Goal: Transaction & Acquisition: Obtain resource

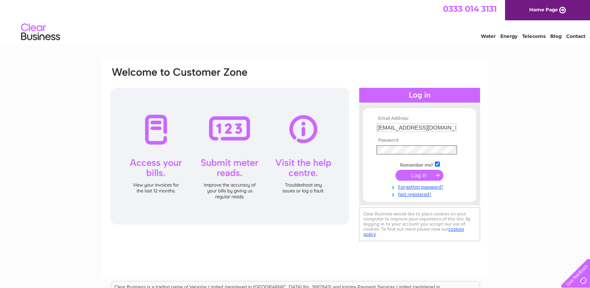
click at [428, 177] on input "submit" at bounding box center [420, 175] width 48 height 11
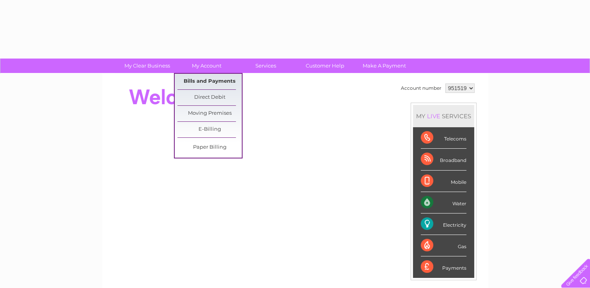
click at [220, 82] on link "Bills and Payments" at bounding box center [210, 82] width 64 height 16
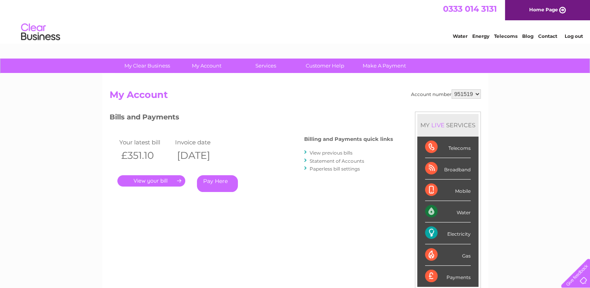
click at [332, 151] on link "View previous bills" at bounding box center [331, 153] width 43 height 6
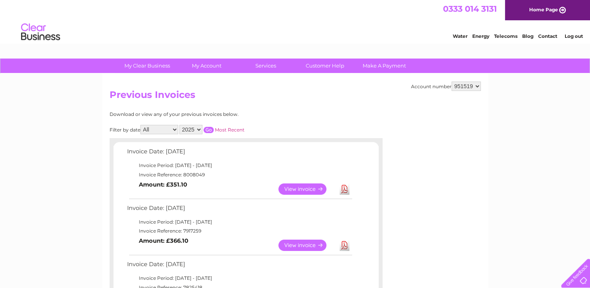
click at [292, 246] on link "View" at bounding box center [307, 245] width 57 height 11
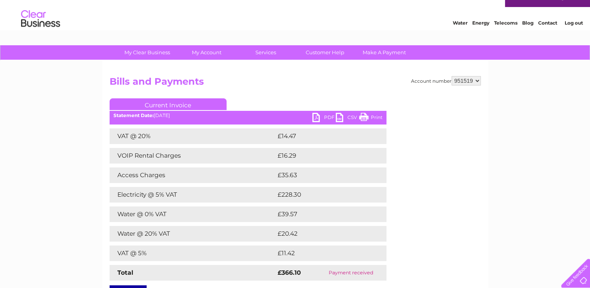
scroll to position [1, 0]
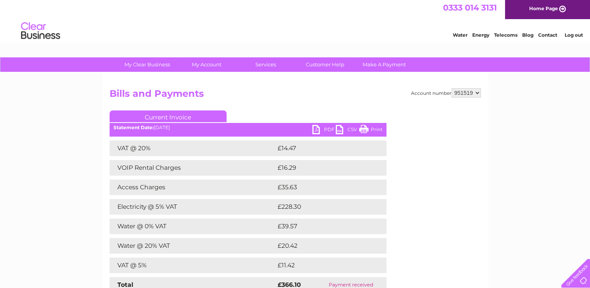
click at [320, 130] on link "PDF" at bounding box center [324, 130] width 23 height 11
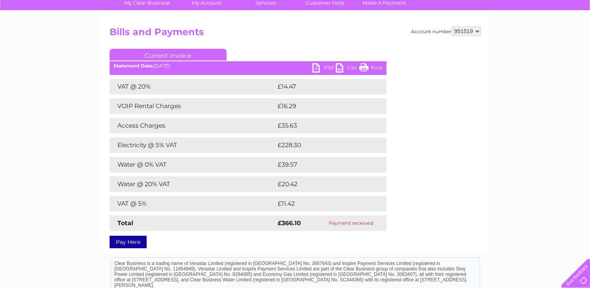
scroll to position [0, 0]
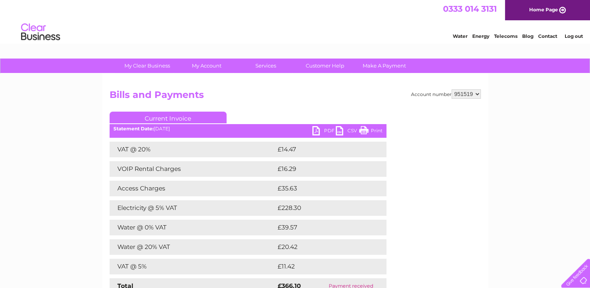
click at [493, 172] on div "My Clear Business Login Details My Details My Preferences Link Account My Accou…" at bounding box center [295, 254] width 590 height 391
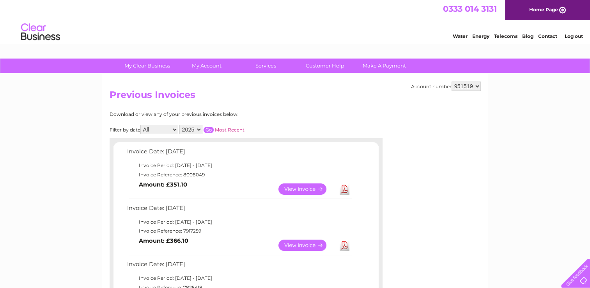
drag, startPoint x: 0, startPoint y: 0, endPoint x: 349, endPoint y: 187, distance: 395.9
click at [349, 187] on link "Download" at bounding box center [345, 188] width 10 height 11
click at [344, 188] on link "Download" at bounding box center [345, 188] width 10 height 11
click at [345, 188] on link "Download" at bounding box center [345, 188] width 10 height 11
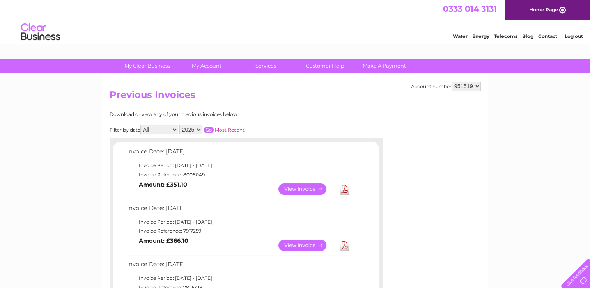
click at [25, 36] on img at bounding box center [41, 32] width 40 height 24
click at [546, 13] on link "Home Page" at bounding box center [547, 10] width 85 height 20
